Goal: Check status: Check status

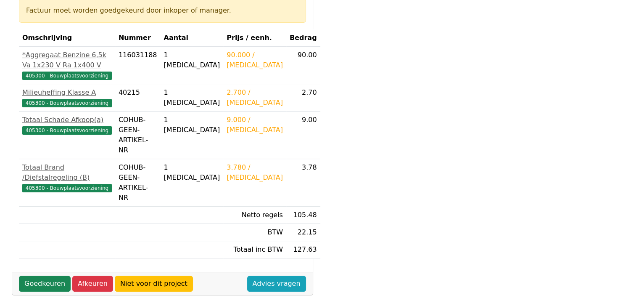
scroll to position [164, 0]
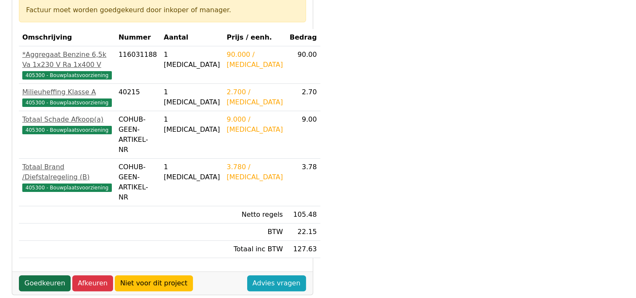
click at [32, 275] on link "Goedkeuren" at bounding box center [45, 283] width 52 height 16
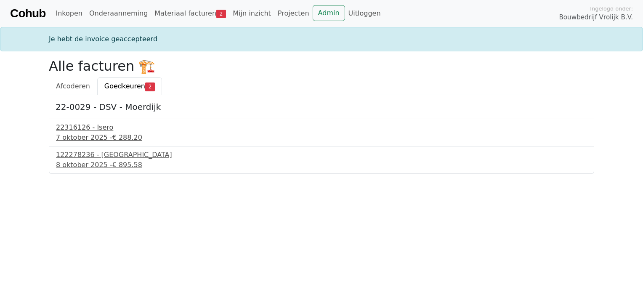
click at [84, 140] on div "7 oktober 2025 - € 288.20" at bounding box center [321, 137] width 531 height 10
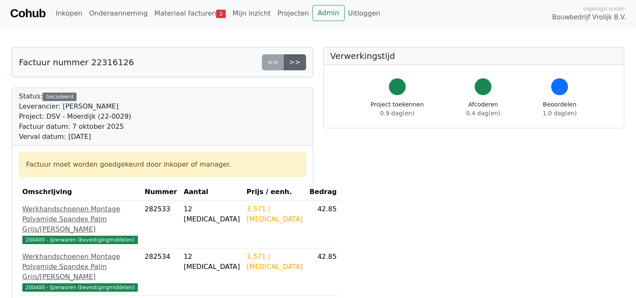
click at [299, 62] on link ">>" at bounding box center [295, 62] width 22 height 16
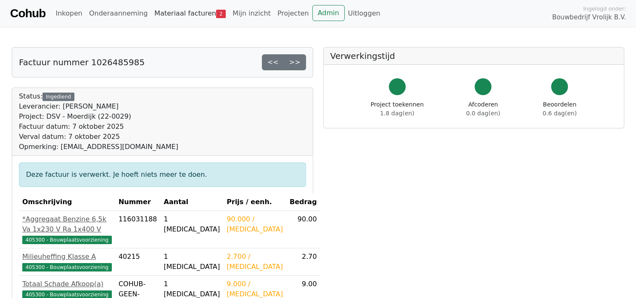
click at [165, 19] on link "Materiaal facturen 2" at bounding box center [190, 13] width 78 height 17
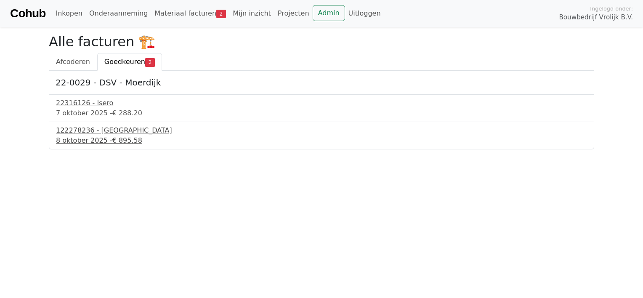
click at [101, 130] on div "122278236 - [GEOGRAPHIC_DATA]" at bounding box center [321, 130] width 531 height 10
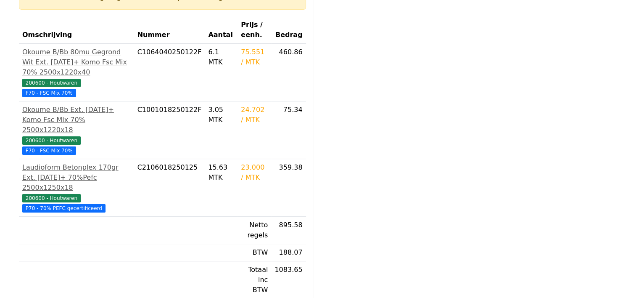
scroll to position [167, 0]
